Goal: Use online tool/utility

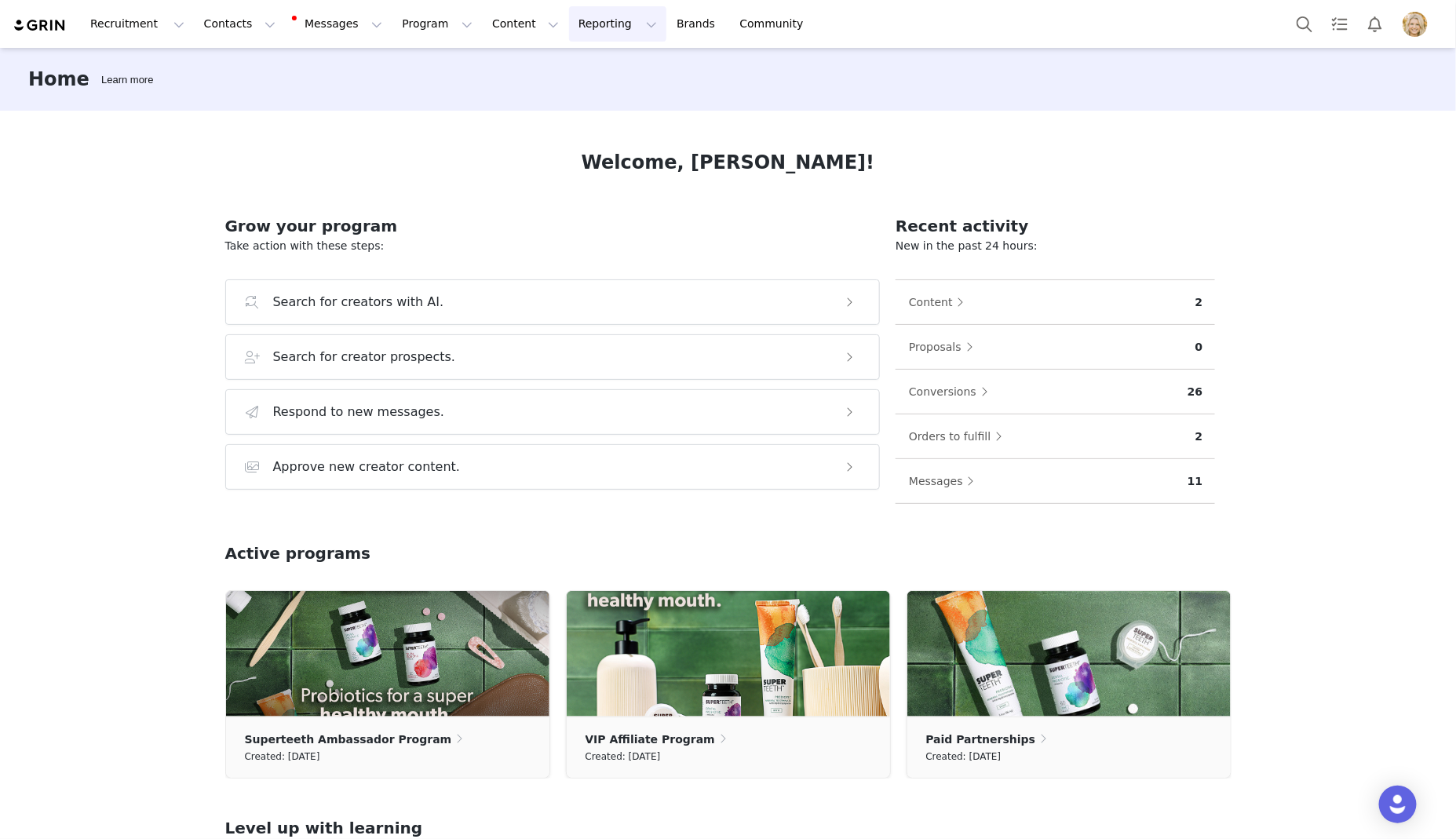
click at [569, 27] on button "Reporting Reporting" at bounding box center [617, 23] width 97 height 35
click at [586, 102] on p "Report Builder" at bounding box center [581, 98] width 79 height 16
